Goal: Transaction & Acquisition: Purchase product/service

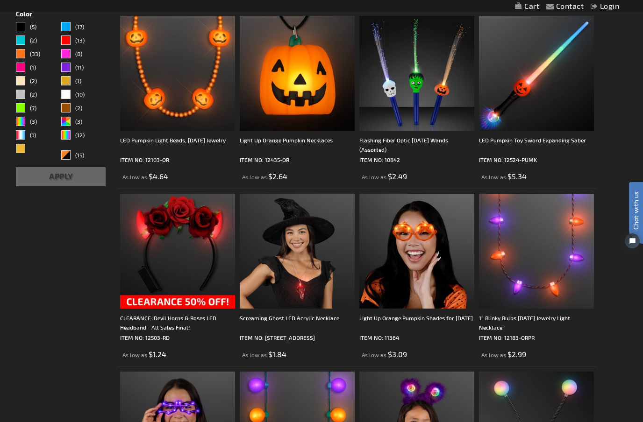
scroll to position [274, 0]
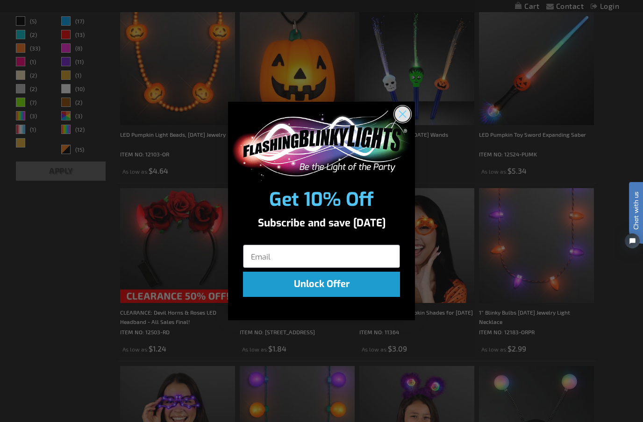
click at [404, 121] on circle "Close dialog" at bounding box center [402, 113] width 15 height 15
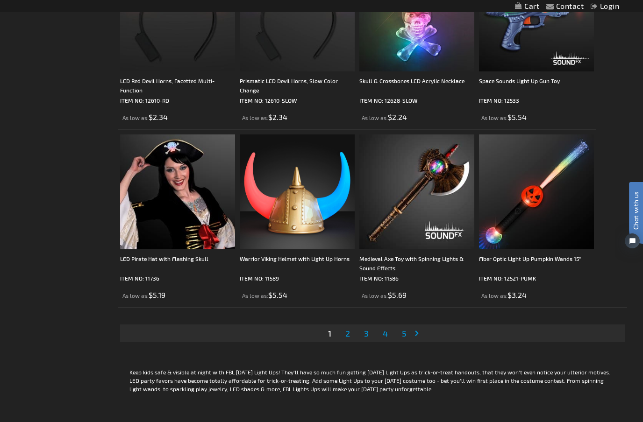
scroll to position [2652, 0]
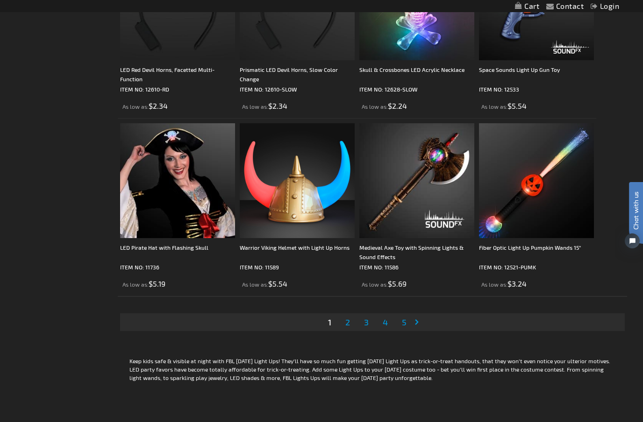
click at [349, 324] on span "2" at bounding box center [347, 322] width 5 height 10
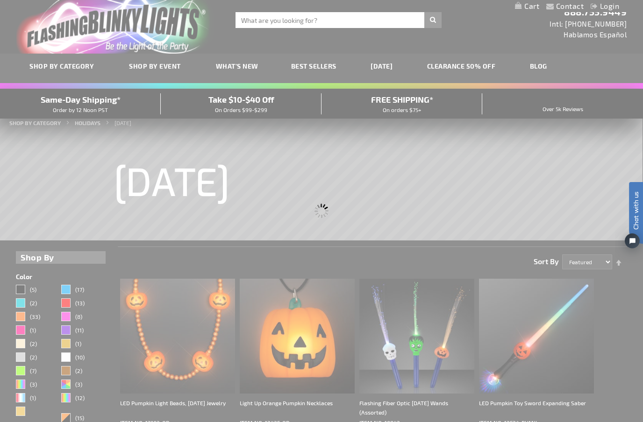
scroll to position [0, 0]
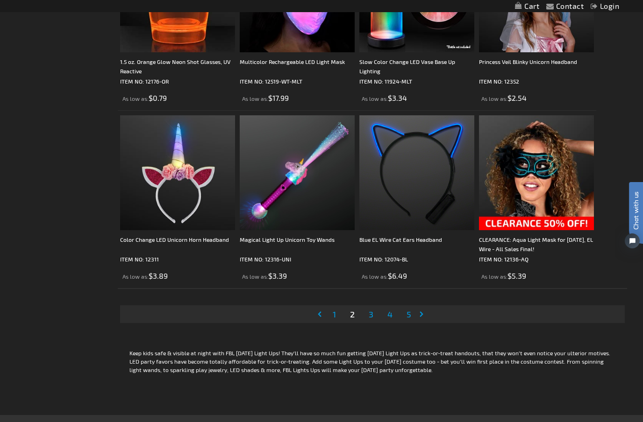
scroll to position [2665, 0]
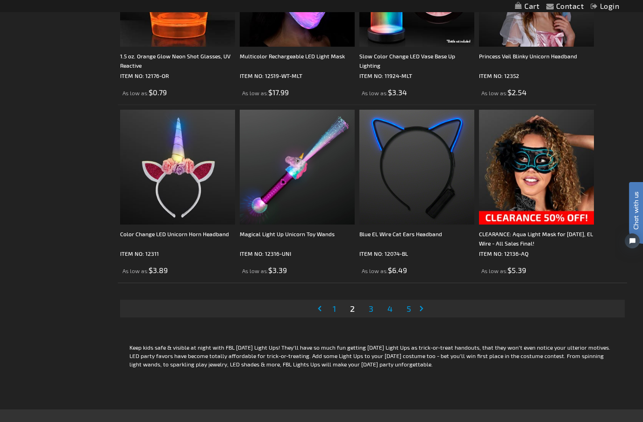
click at [373, 309] on span "3" at bounding box center [370, 309] width 5 height 10
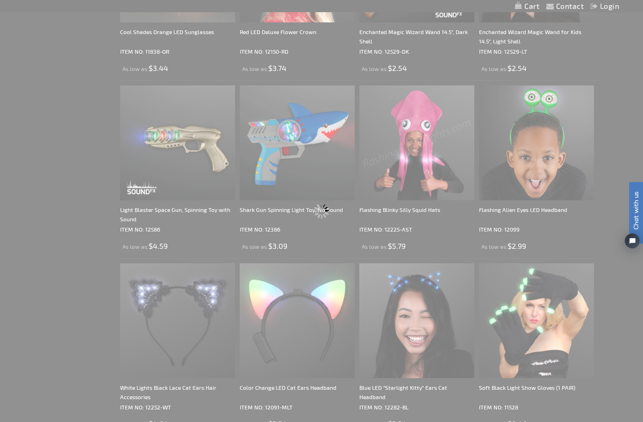
scroll to position [0, 0]
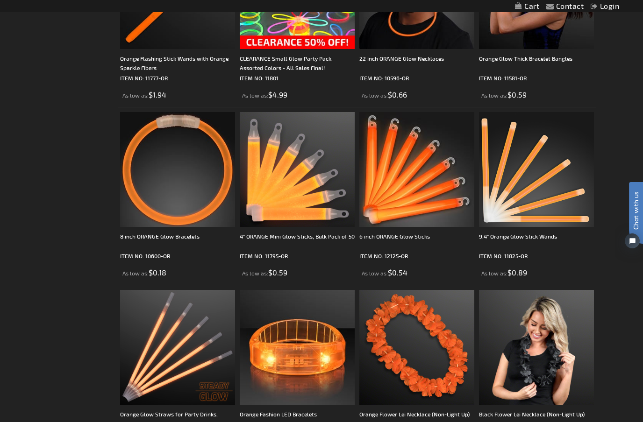
scroll to position [1596, 0]
click at [427, 169] on img at bounding box center [416, 169] width 115 height 115
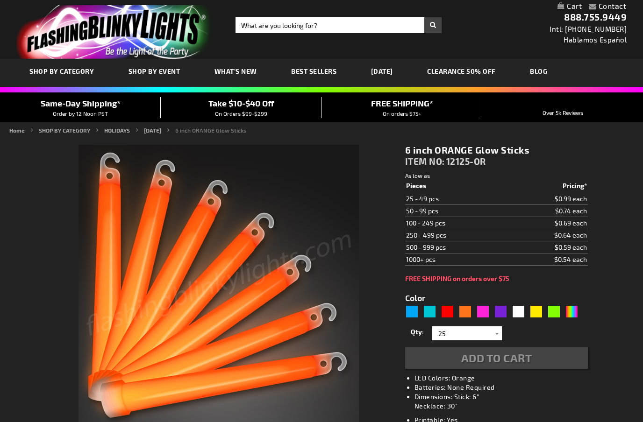
type input "5637"
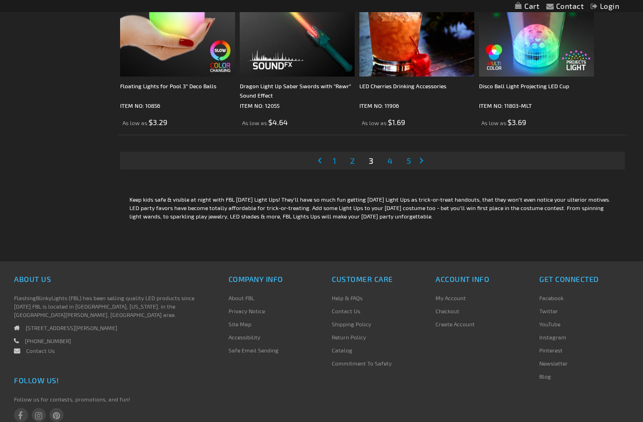
scroll to position [2735, 0]
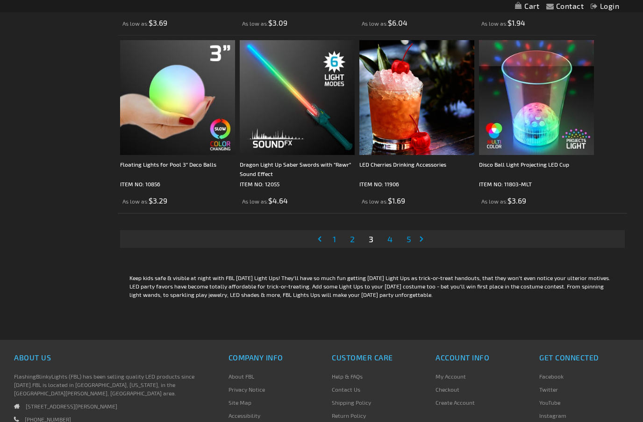
click at [392, 237] on span "4" at bounding box center [389, 239] width 5 height 10
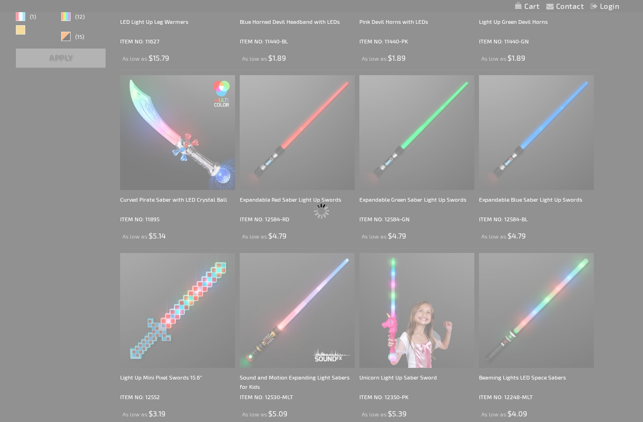
scroll to position [0, 0]
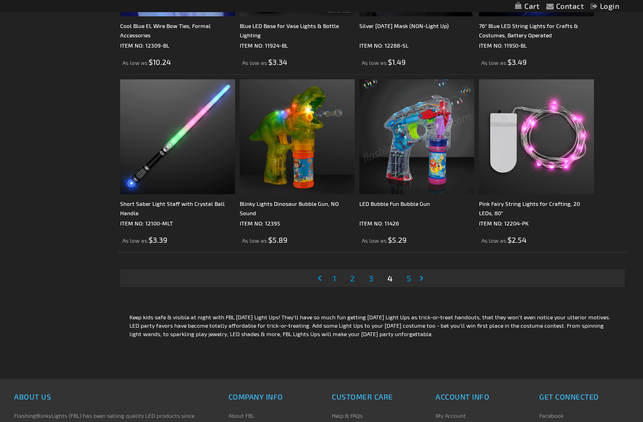
scroll to position [2696, 0]
click at [411, 279] on span "5" at bounding box center [408, 278] width 5 height 10
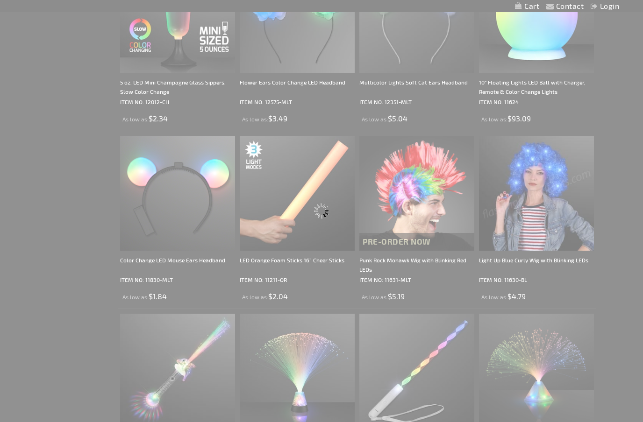
scroll to position [0, 0]
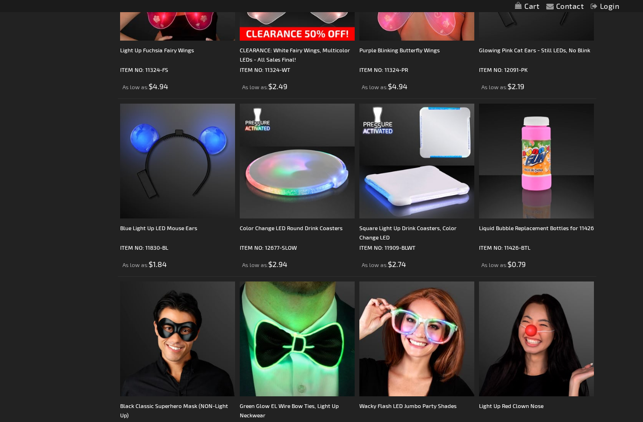
scroll to position [889, 0]
